Goal: Register for event/course

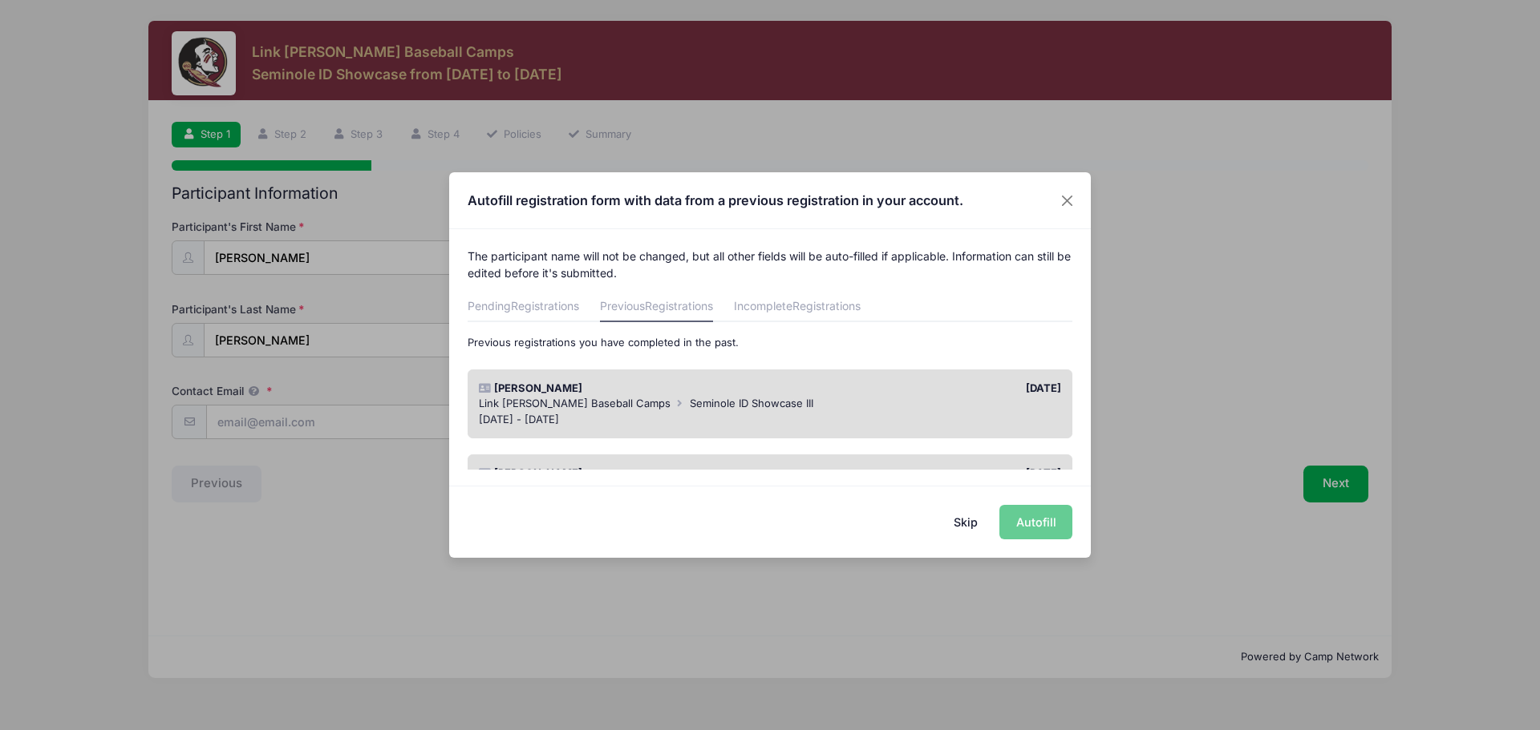
click at [1042, 528] on div "Skip Autofill" at bounding box center [769, 521] width 641 height 71
click at [499, 390] on div "[PERSON_NAME]" at bounding box center [620, 389] width 299 height 16
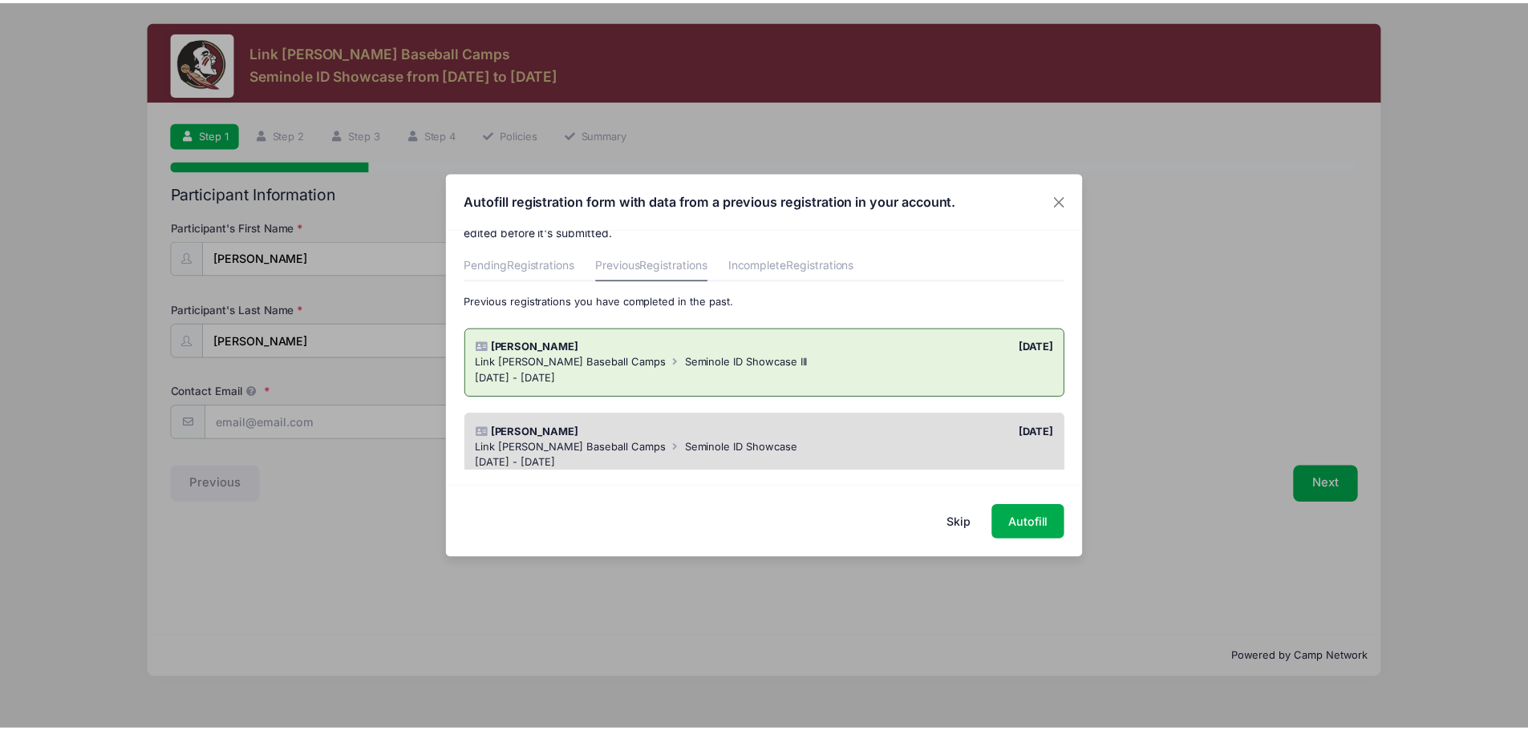
scroll to position [80, 0]
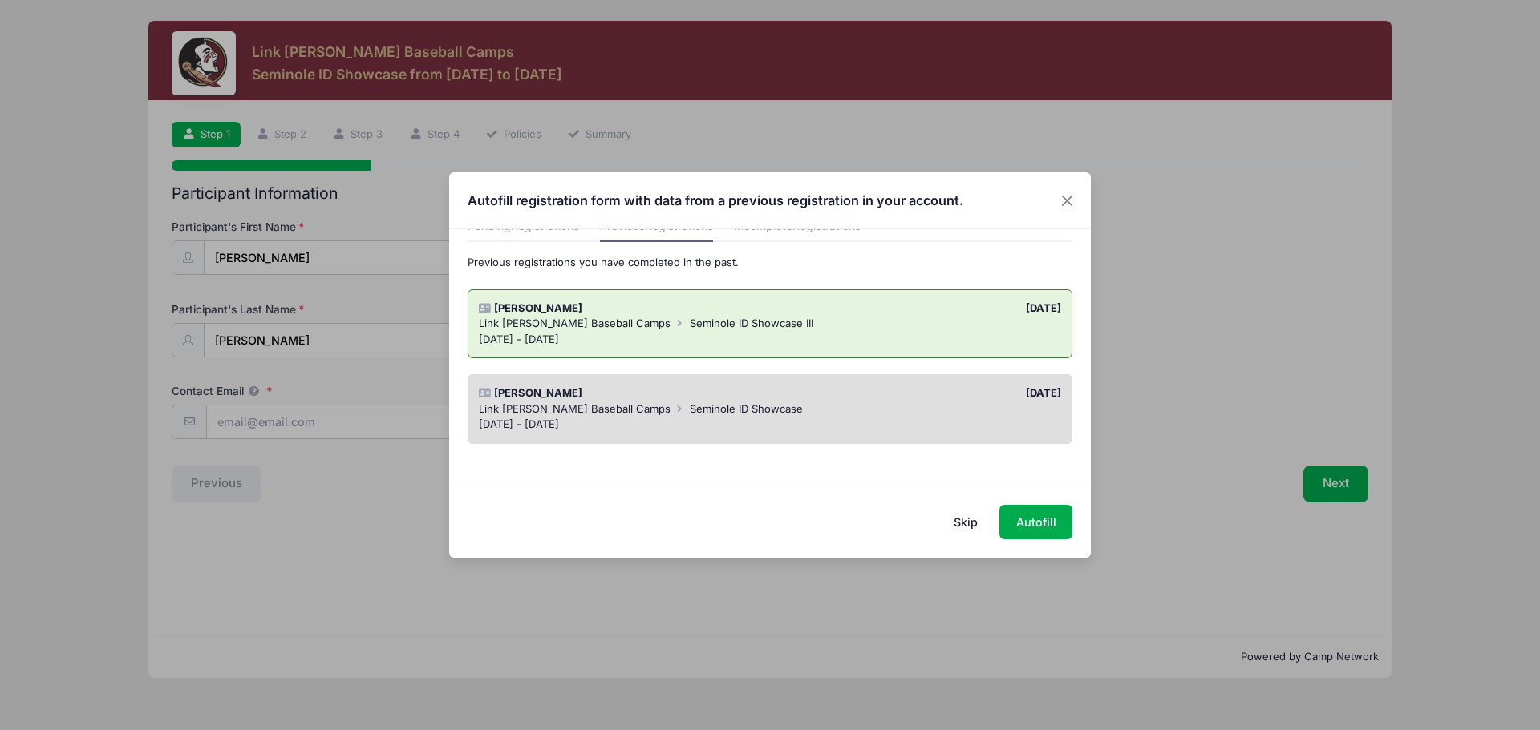
click at [585, 404] on span "Link [PERSON_NAME] Baseball Camps" at bounding box center [575, 409] width 192 height 13
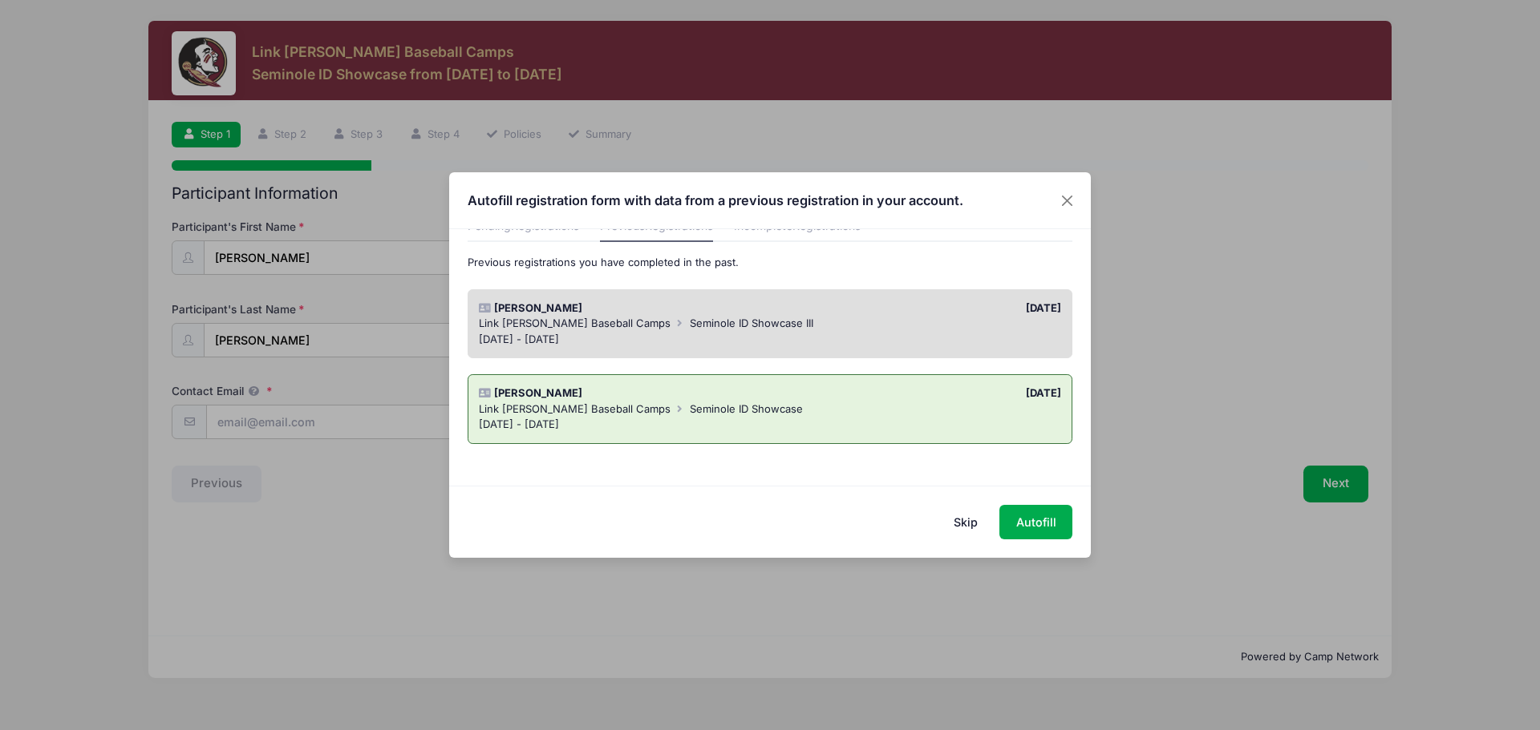
click at [674, 328] on icon at bounding box center [680, 323] width 13 height 10
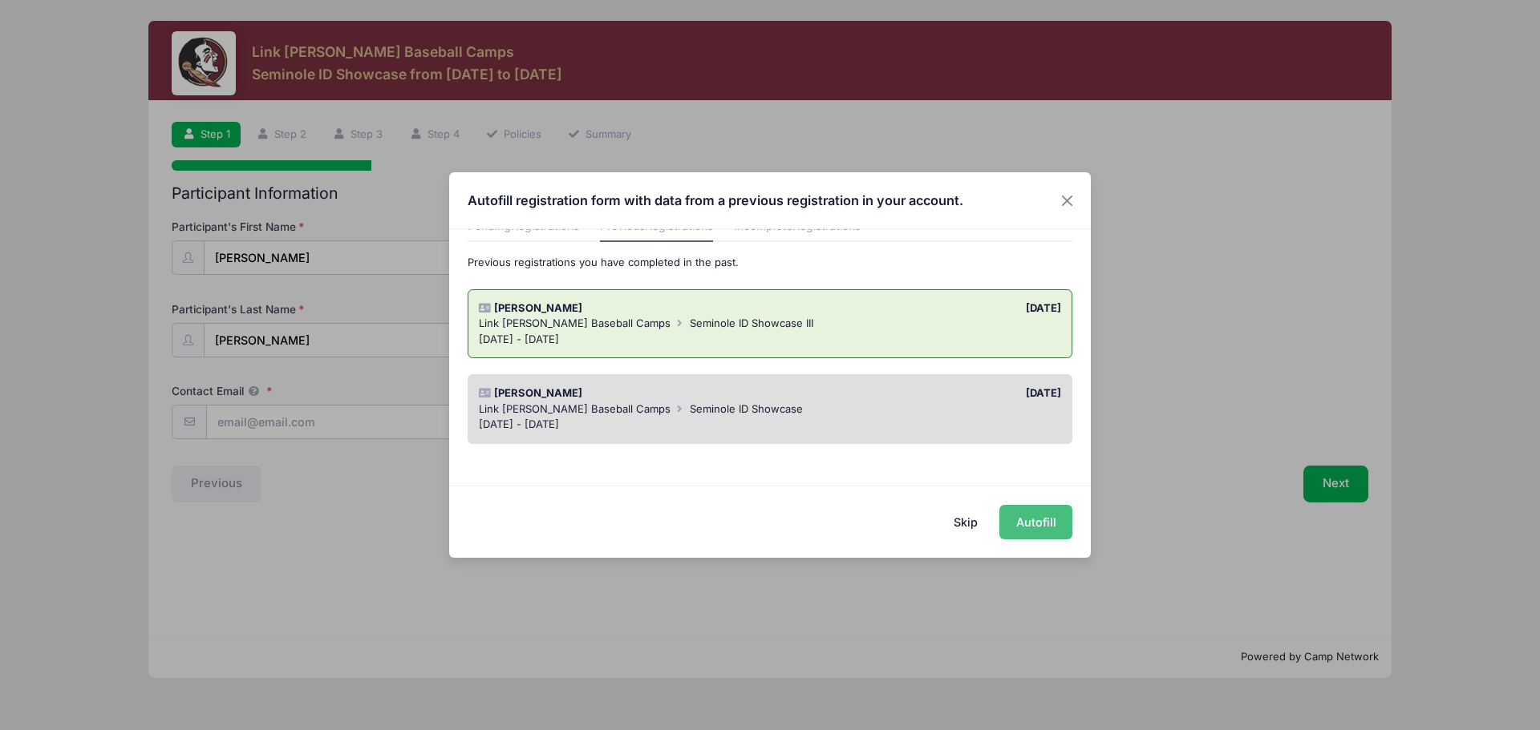
click at [1050, 521] on button "Autofill" at bounding box center [1035, 522] width 73 height 34
type input "[EMAIL_ADDRESS][DOMAIN_NAME]"
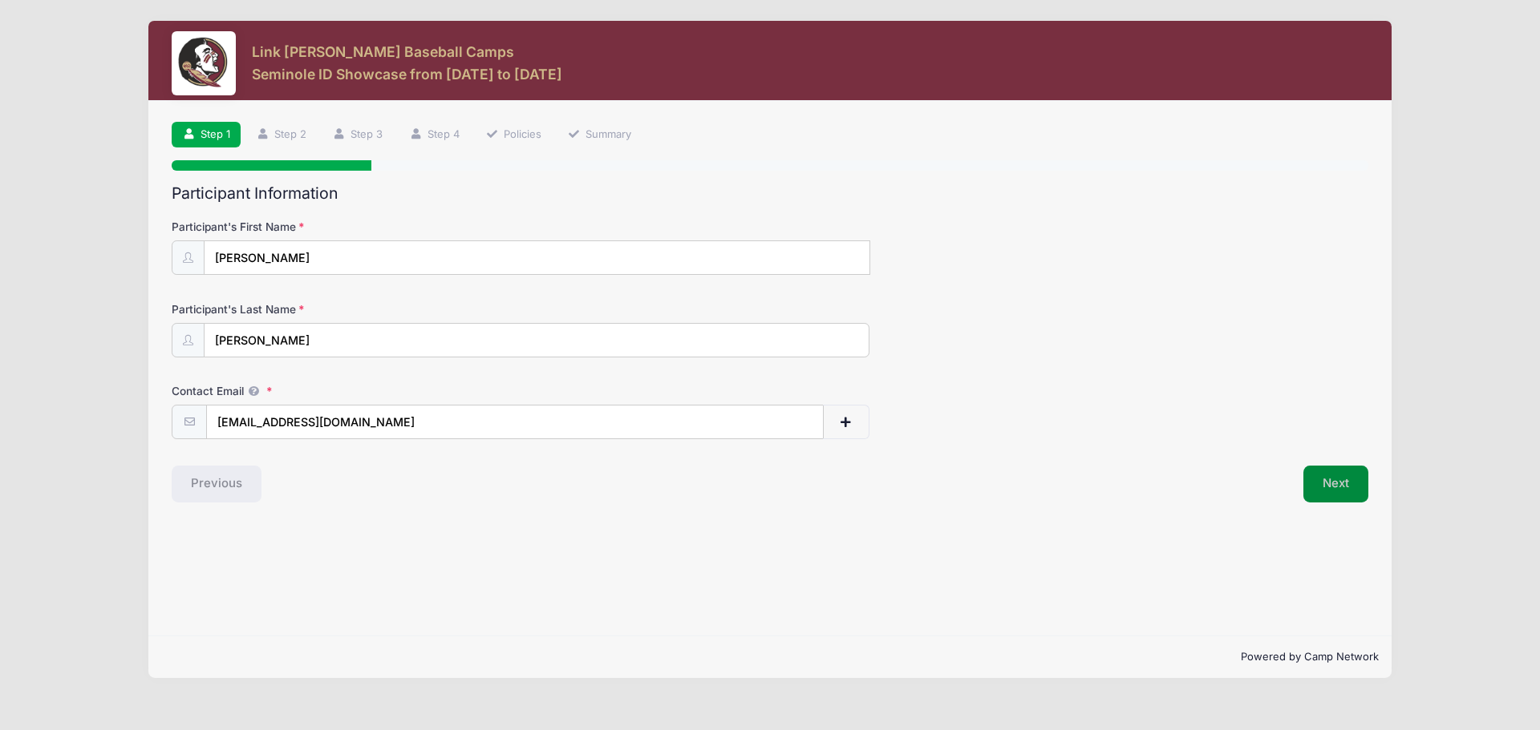
click at [1342, 484] on button "Next" at bounding box center [1335, 484] width 65 height 37
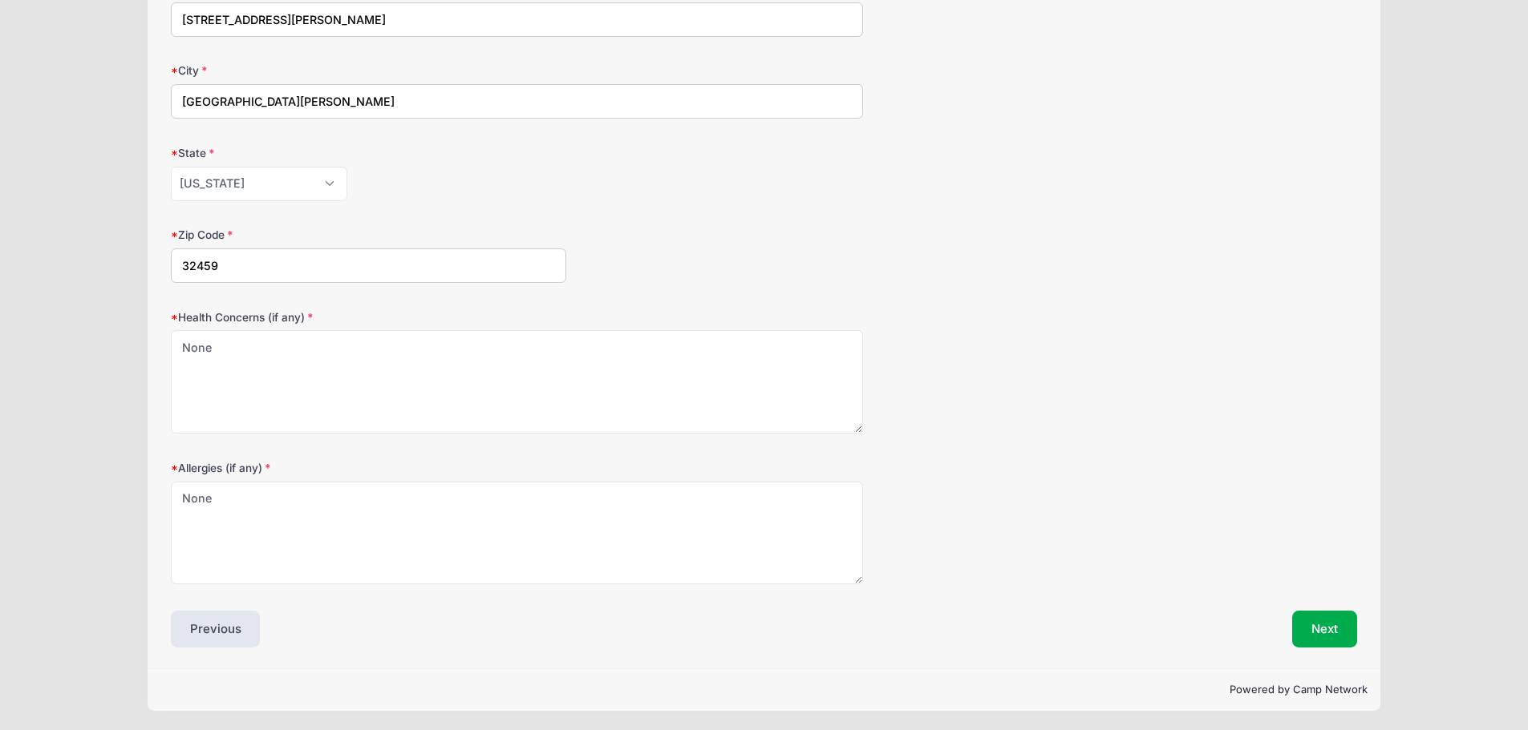
scroll to position [322, 0]
click at [1302, 634] on button "Next" at bounding box center [1324, 627] width 65 height 37
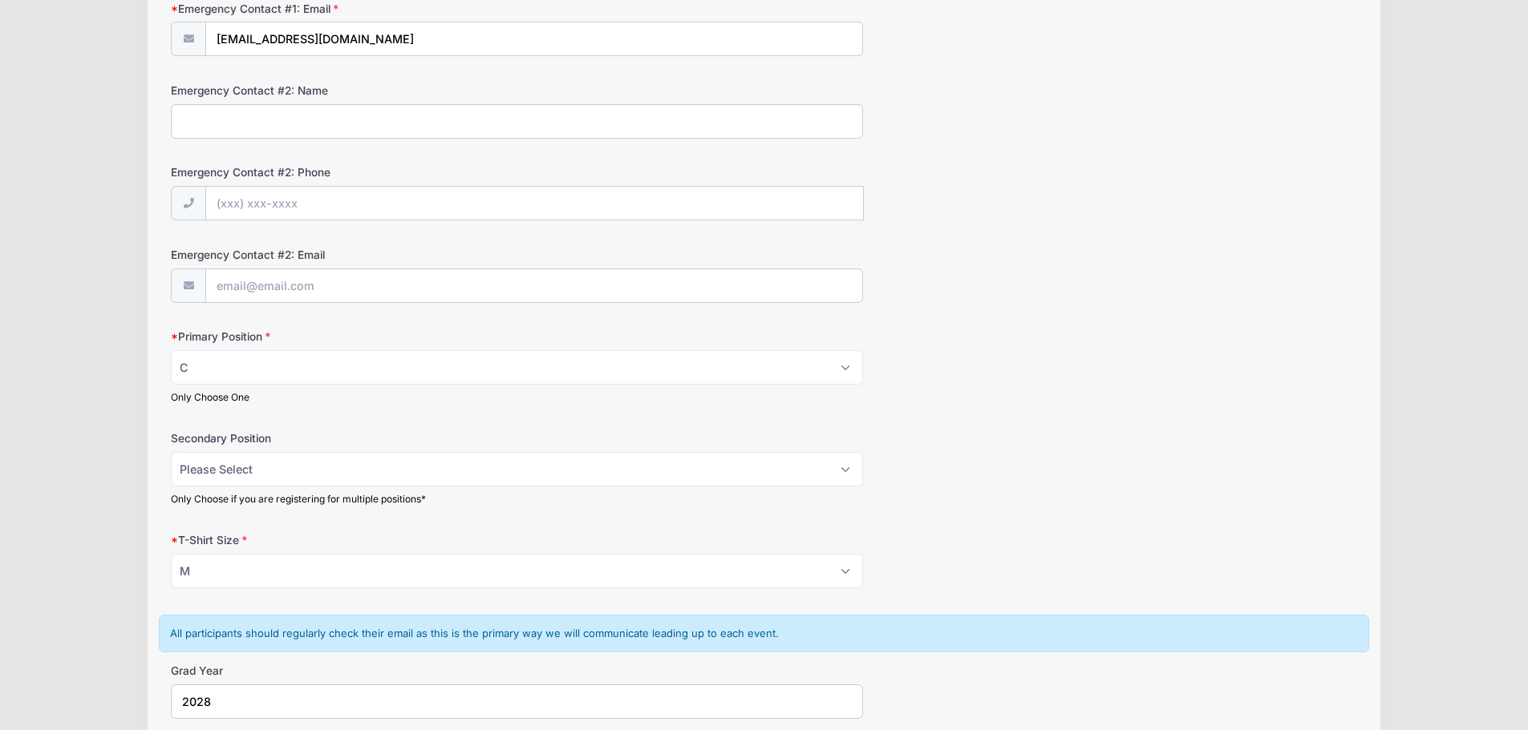
scroll to position [641, 0]
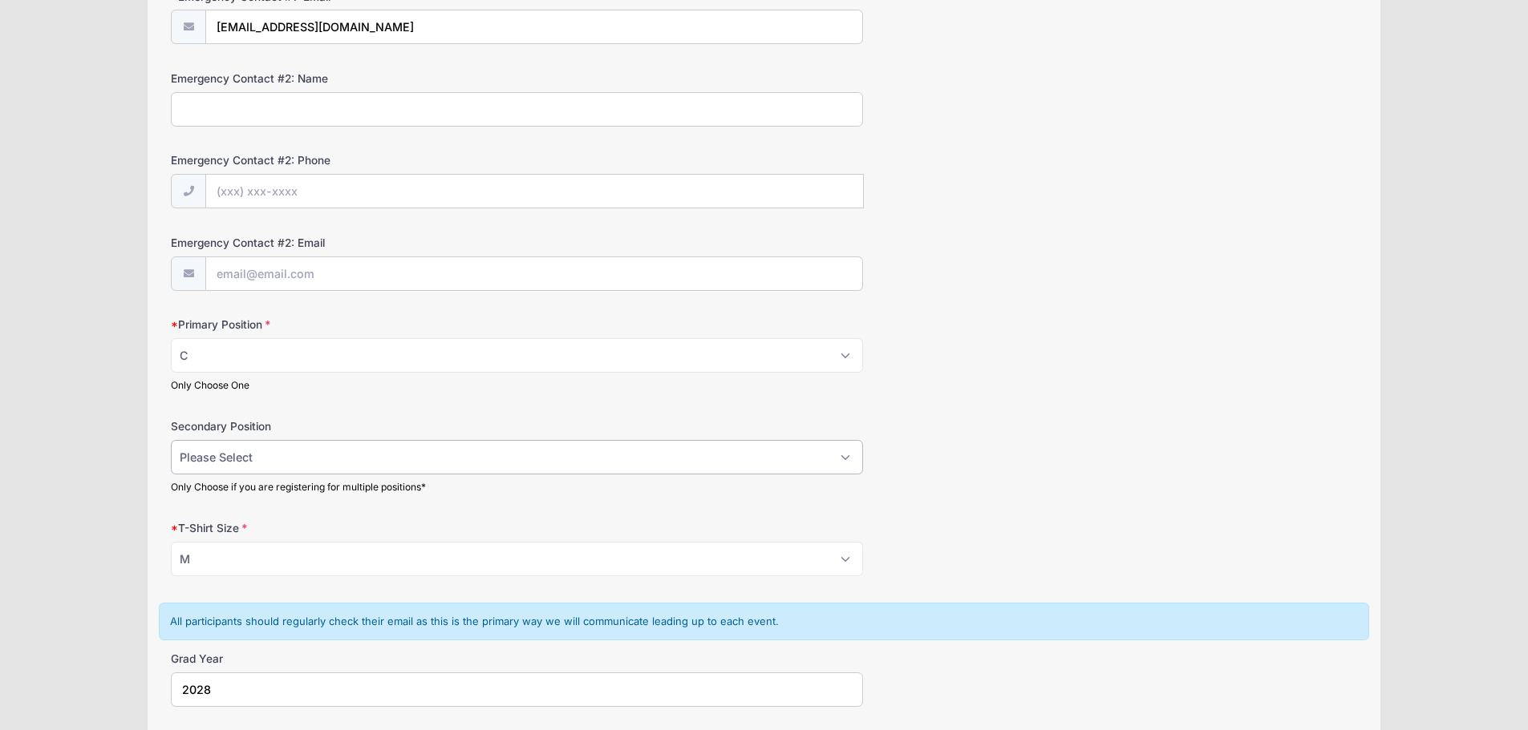
click at [305, 464] on select "Please Select RHP LHP C 1B 2B 3B SS OF" at bounding box center [517, 457] width 692 height 34
click at [171, 440] on select "Please Select RHP LHP C 1B 2B 3B SS OF" at bounding box center [517, 457] width 692 height 34
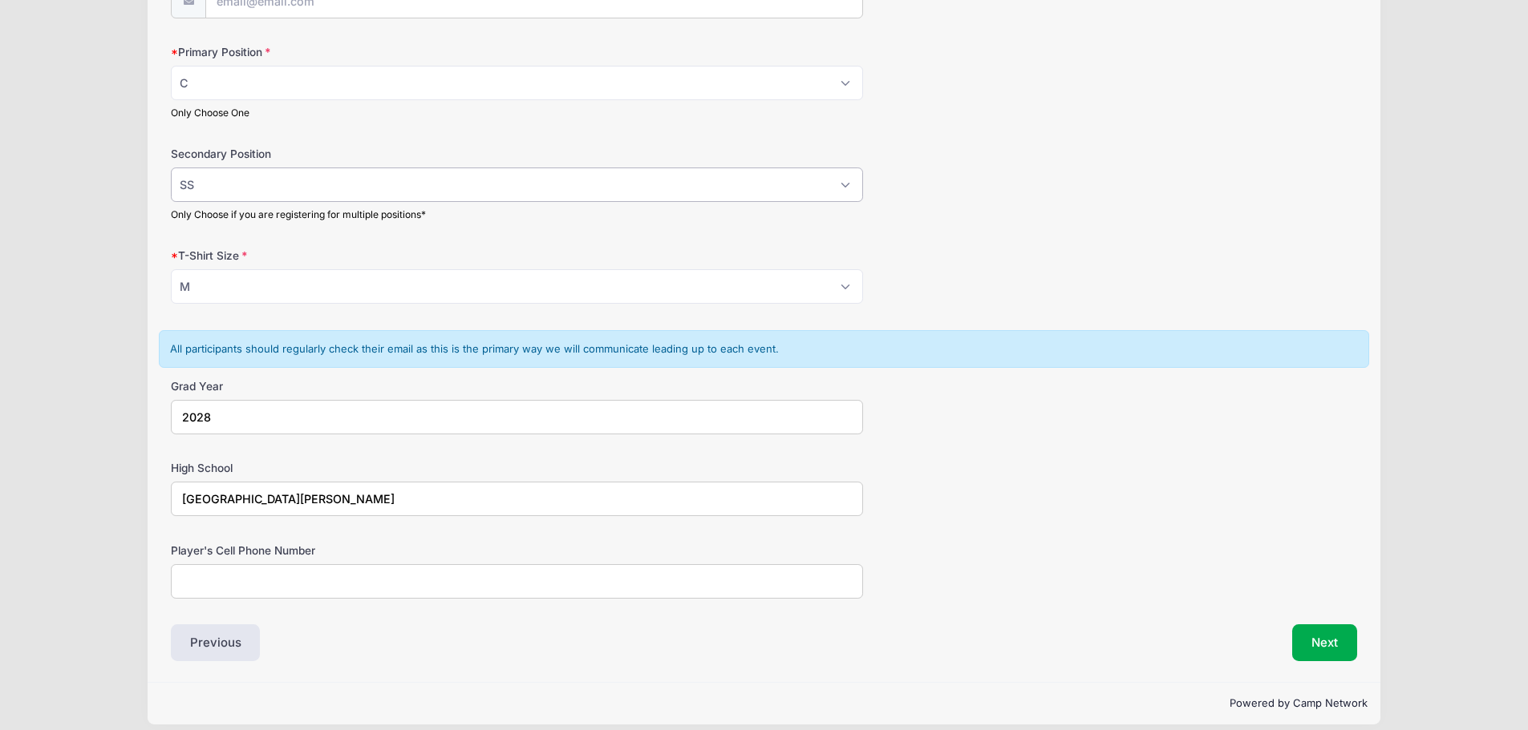
scroll to position [929, 0]
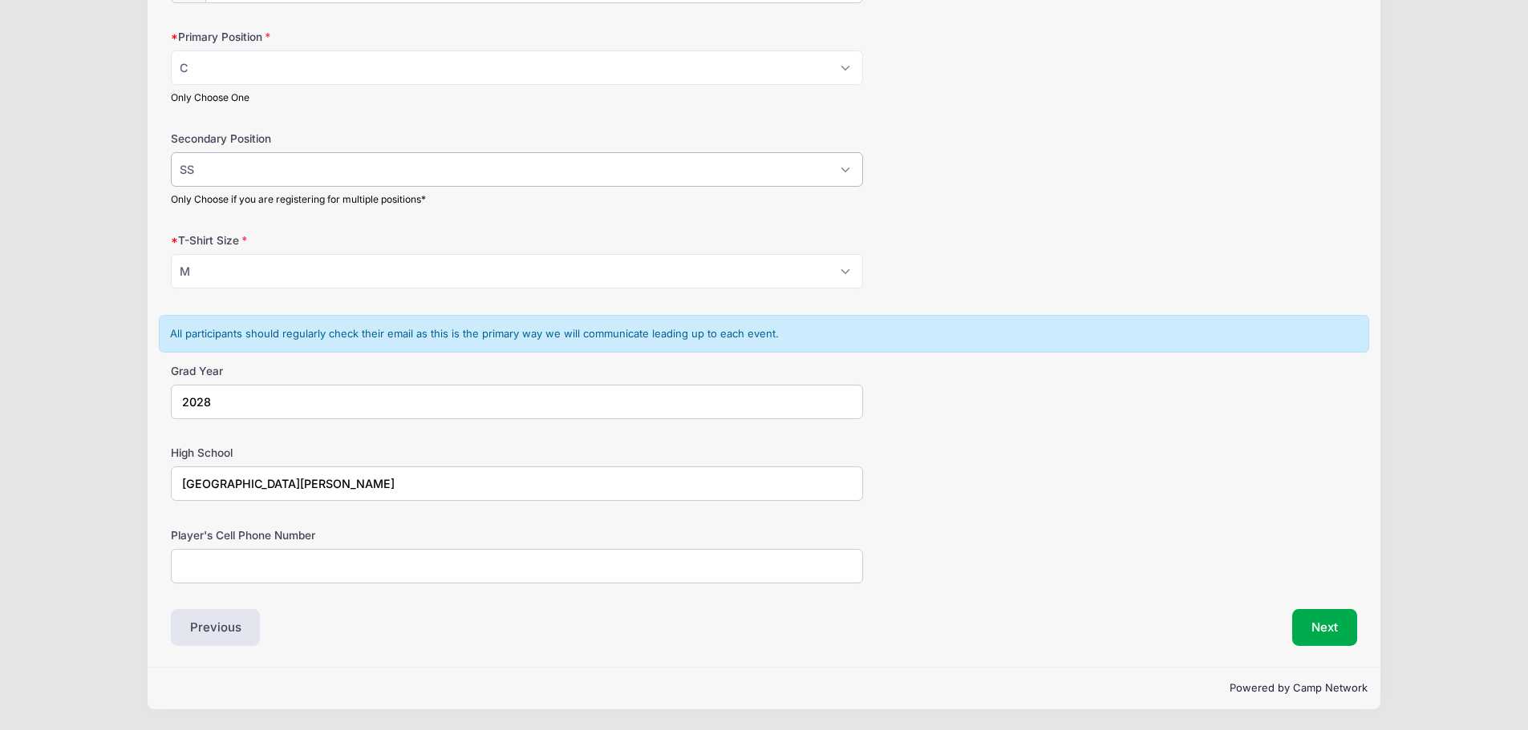
click at [258, 180] on select "Please Select RHP LHP C 1B 2B 3B SS OF" at bounding box center [517, 169] width 692 height 34
select select "RHP"
click at [171, 152] on select "Please Select RHP LHP C 1B 2B 3B SS OF" at bounding box center [517, 169] width 692 height 34
click at [221, 573] on input "Player's Cell Phone Number" at bounding box center [517, 566] width 692 height 34
type input "8507289467"
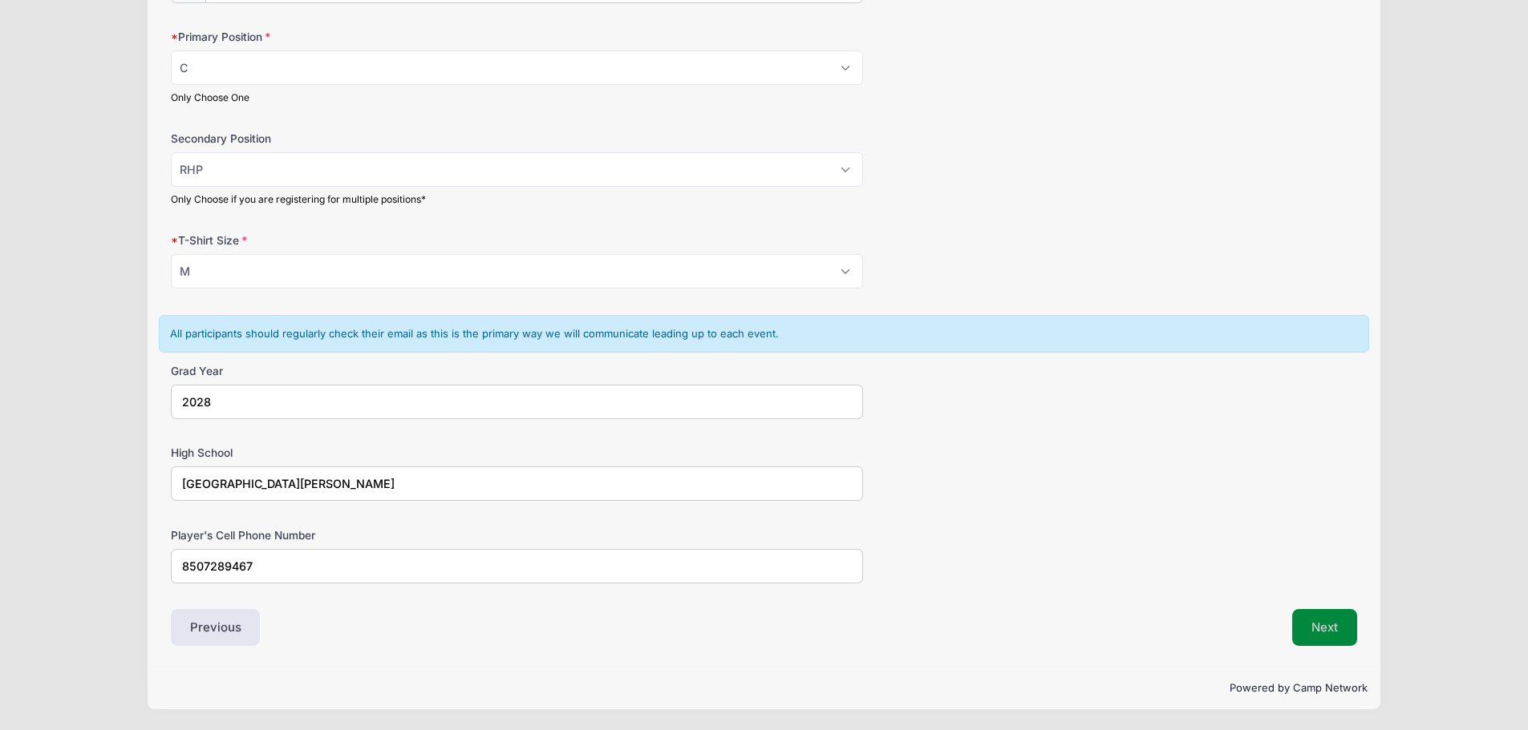
click at [1322, 639] on button "Next" at bounding box center [1324, 627] width 65 height 37
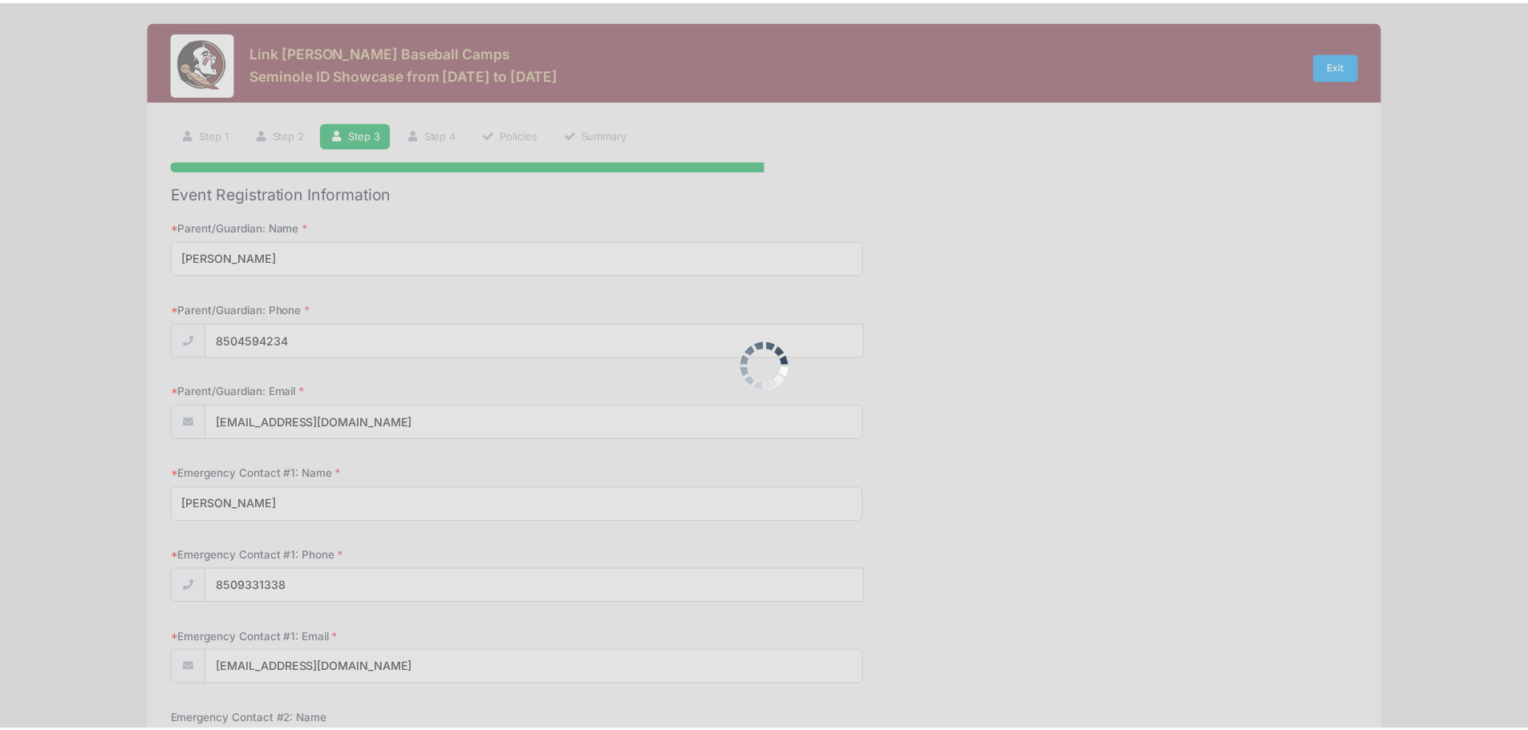
scroll to position [0, 0]
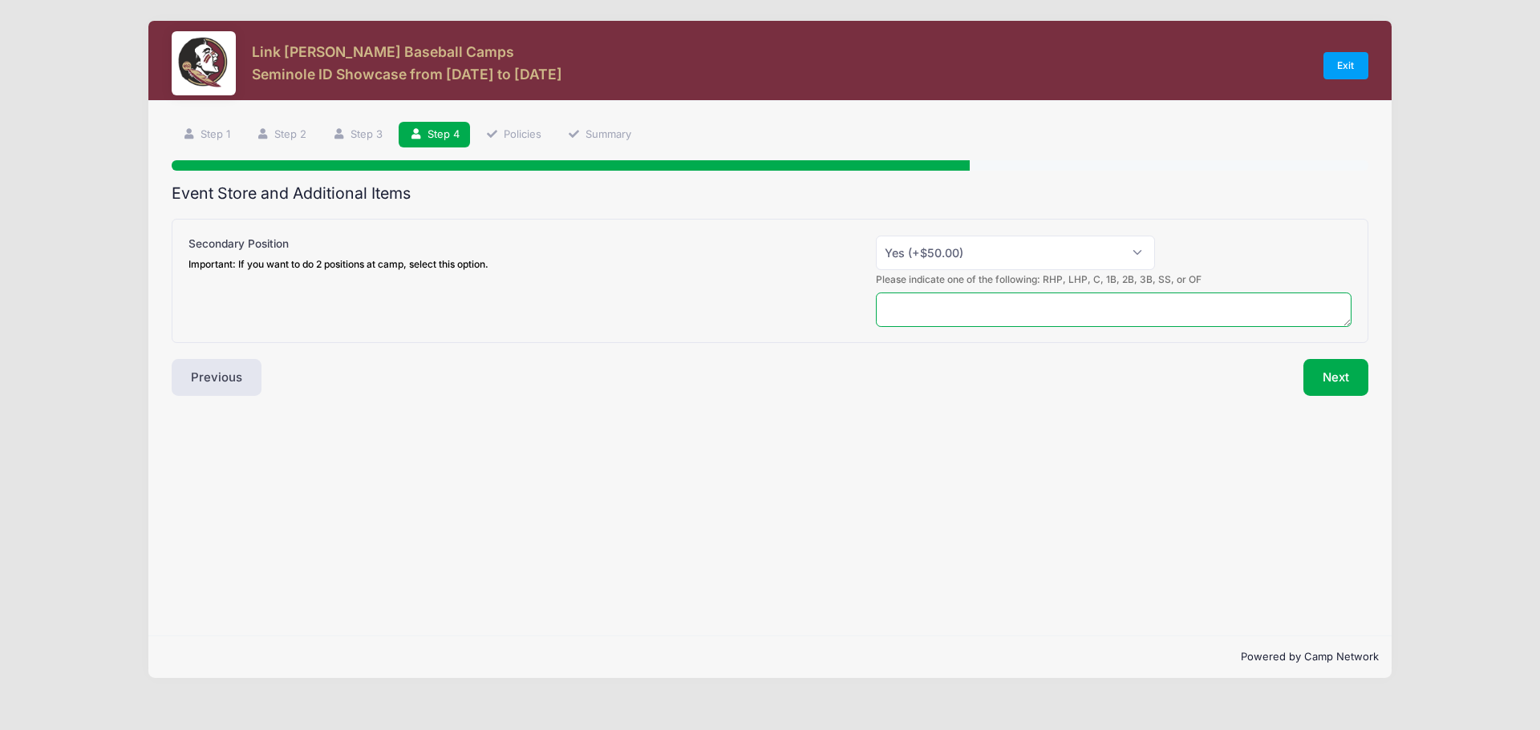
click at [1115, 309] on textarea at bounding box center [1113, 310] width 475 height 34
type textarea "RHP"
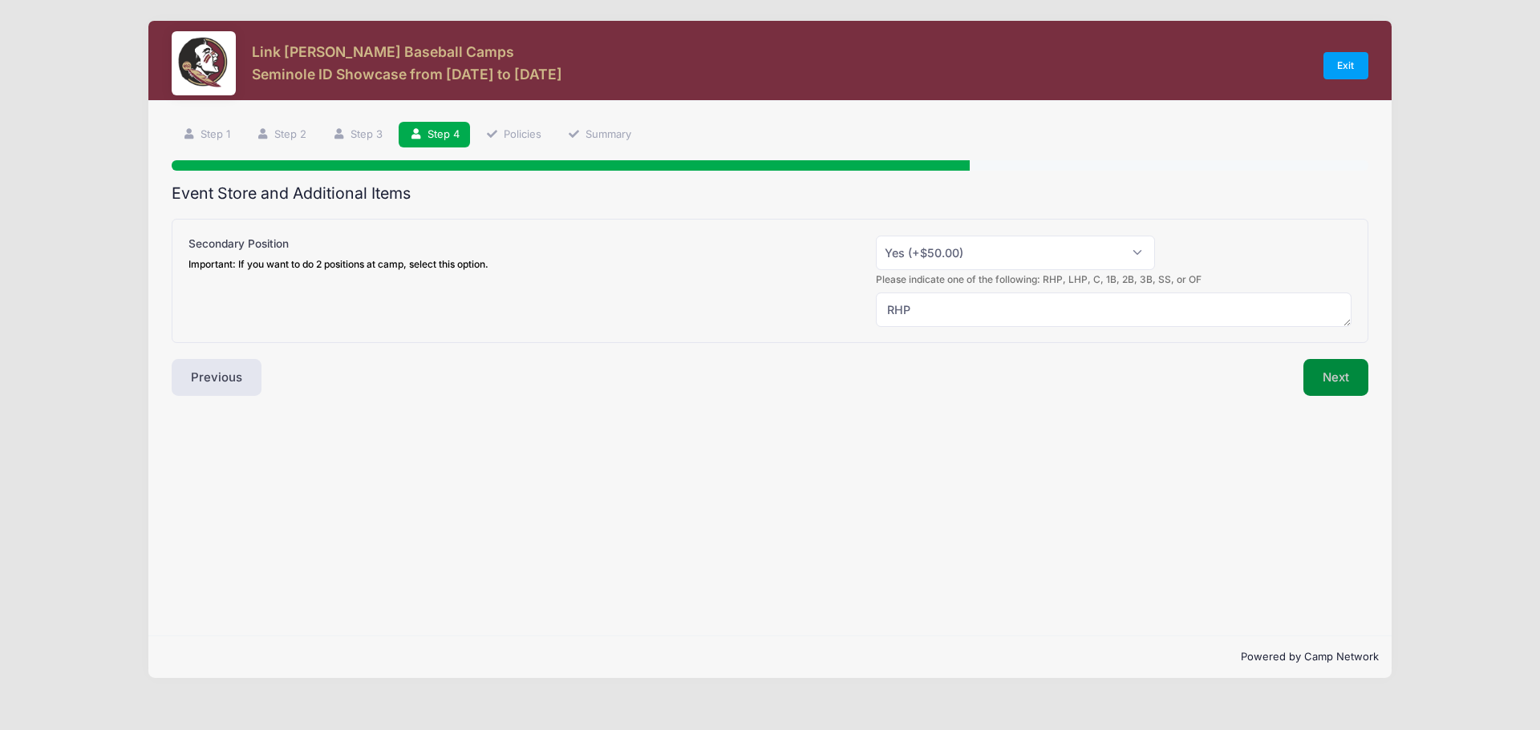
click at [1343, 389] on button "Next" at bounding box center [1335, 377] width 65 height 37
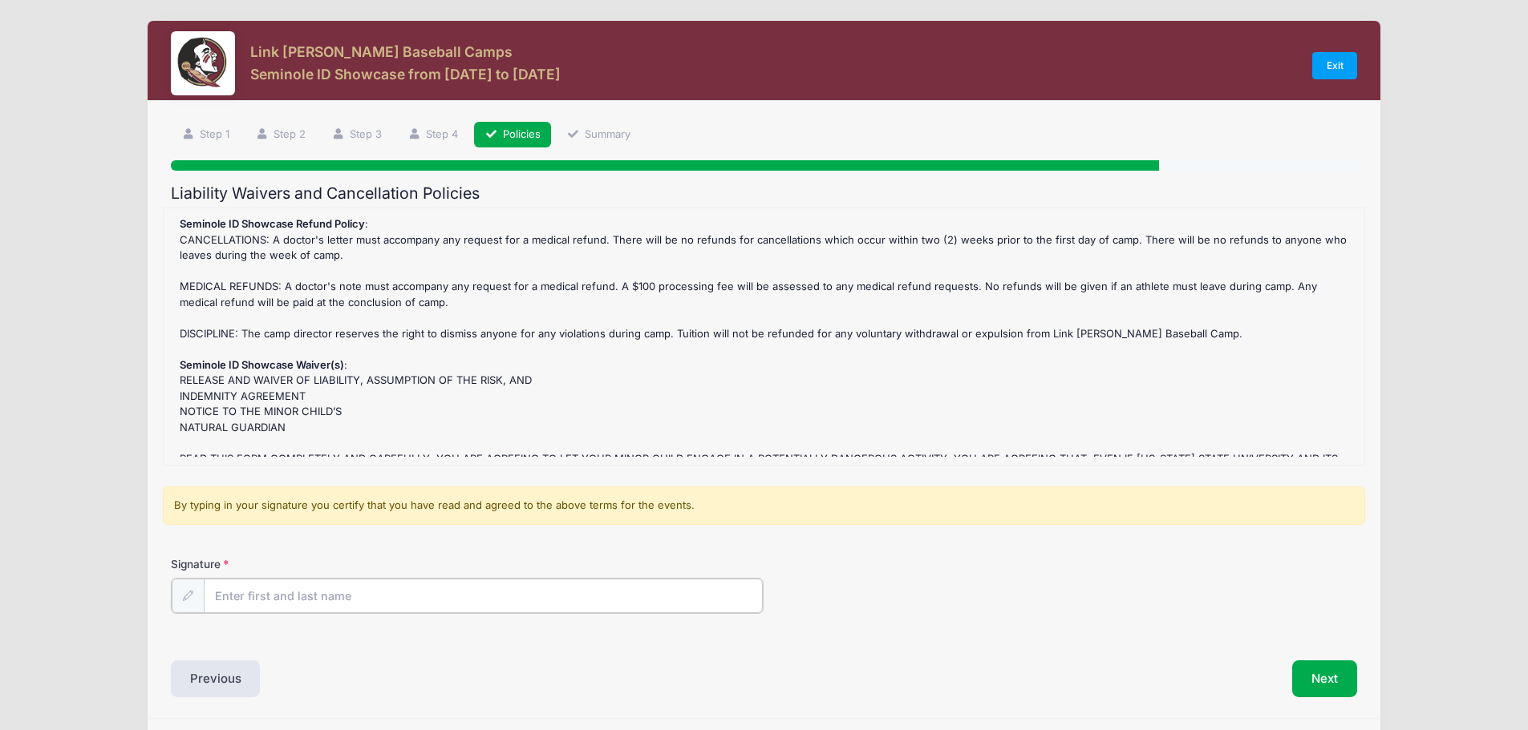
click at [315, 597] on input "Signature" at bounding box center [484, 596] width 560 height 34
type input "Matthew Gerrell"
click at [1329, 696] on button "Next" at bounding box center [1324, 677] width 65 height 37
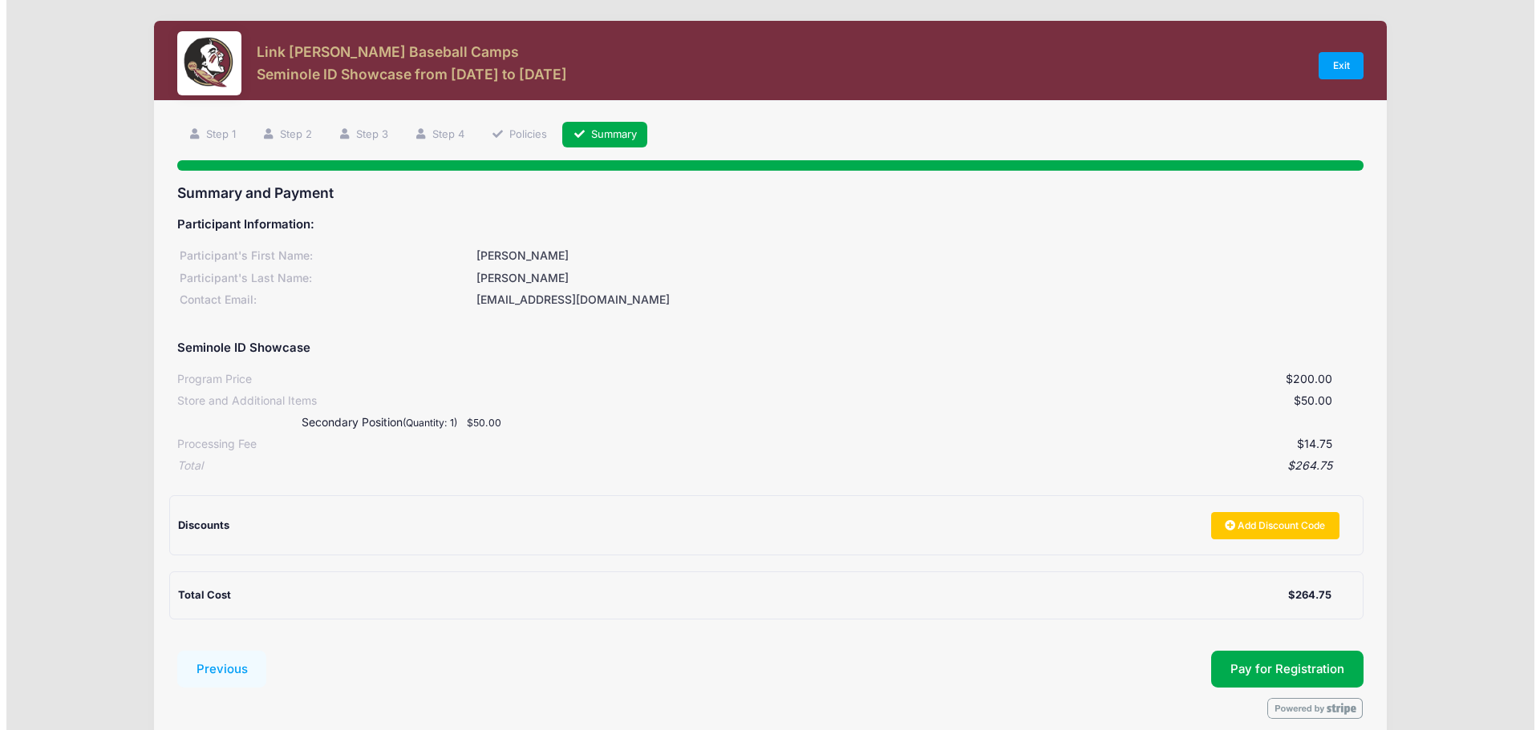
scroll to position [73, 0]
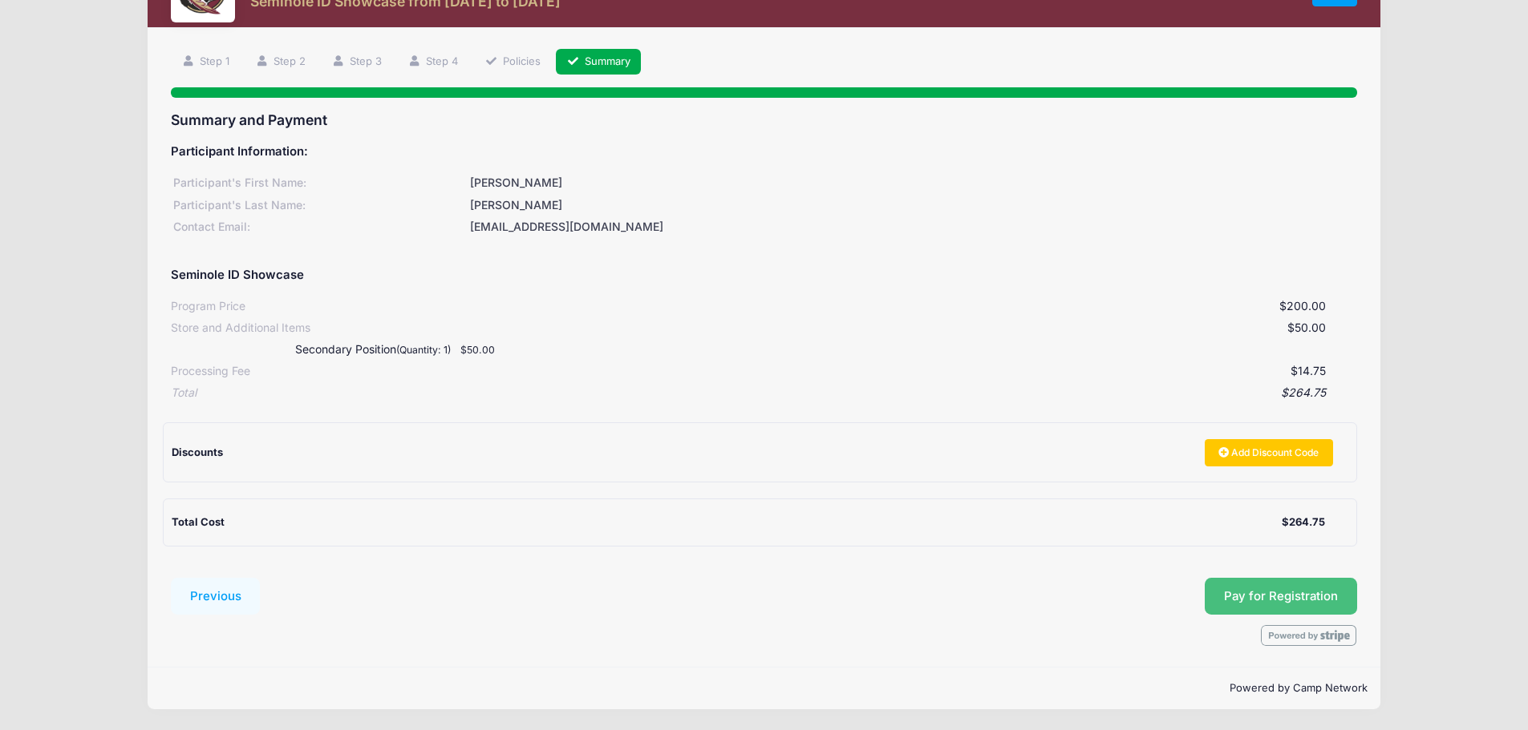
click at [1310, 605] on button "Pay for Registration" at bounding box center [1280, 596] width 152 height 37
